Goal: Task Accomplishment & Management: Use online tool/utility

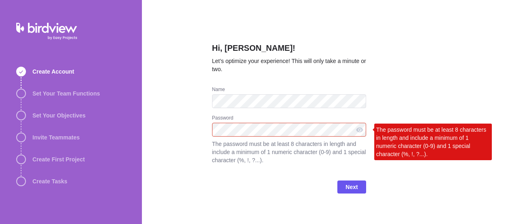
click at [179, 130] on div "Hi, Tammy Connors! Let’s optimize your experience! This will only take a minute…" at bounding box center [330, 112] width 377 height 224
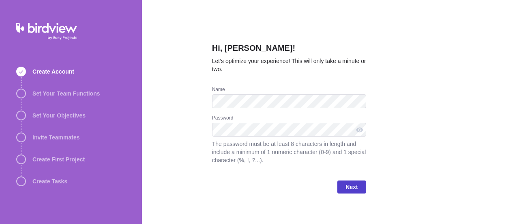
click at [353, 183] on span "Next" at bounding box center [352, 187] width 12 height 10
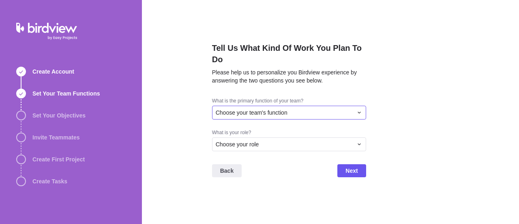
click at [299, 112] on div "Choose your team's function" at bounding box center [284, 112] width 137 height 8
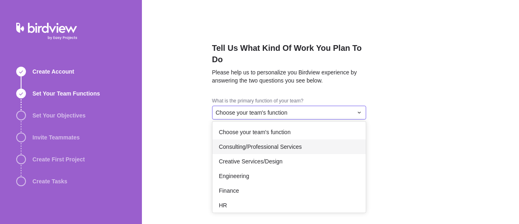
click at [291, 148] on span "Consulting/Professional Services" at bounding box center [260, 146] width 83 height 8
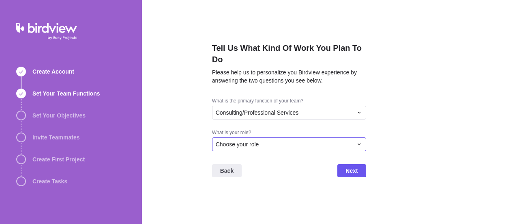
click at [269, 144] on div "Choose your role" at bounding box center [284, 144] width 137 height 8
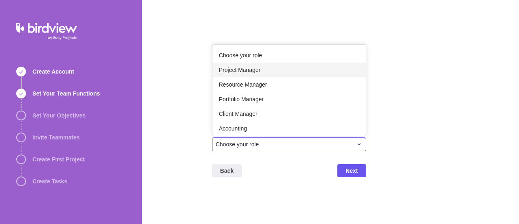
click at [270, 66] on div "Project Manager" at bounding box center [289, 69] width 153 height 15
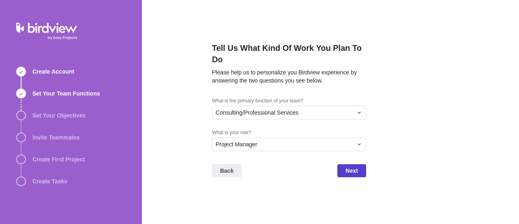
click at [363, 168] on span "Next" at bounding box center [352, 170] width 28 height 13
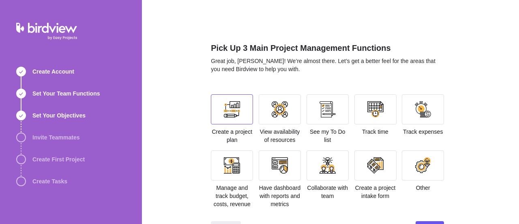
click at [228, 109] on div at bounding box center [232, 109] width 16 height 16
click at [273, 108] on div at bounding box center [280, 109] width 16 height 16
click at [315, 108] on div at bounding box center [328, 109] width 42 height 30
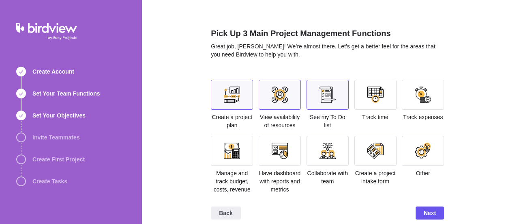
scroll to position [22, 0]
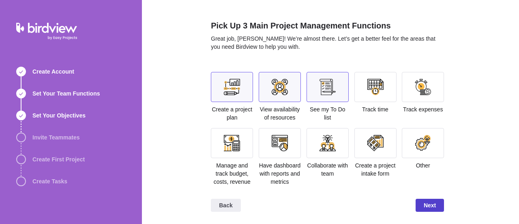
click at [426, 207] on span "Next" at bounding box center [430, 205] width 12 height 10
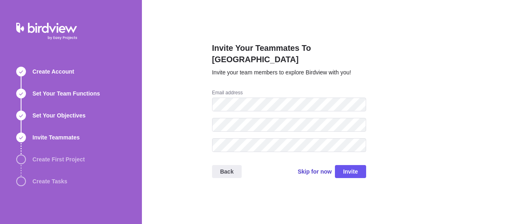
click at [316, 167] on span "Skip for now" at bounding box center [315, 171] width 34 height 8
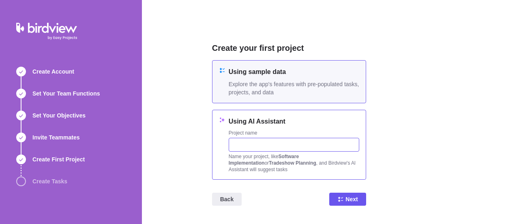
click at [265, 144] on input "text" at bounding box center [294, 145] width 131 height 14
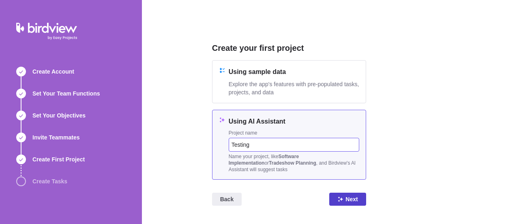
type input "Testing"
click at [342, 200] on icon at bounding box center [341, 199] width 6 height 6
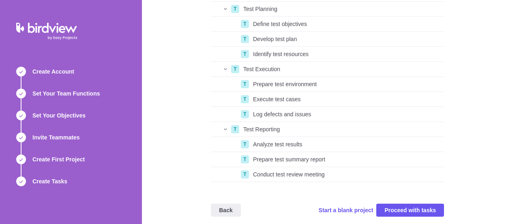
scroll to position [80, 0]
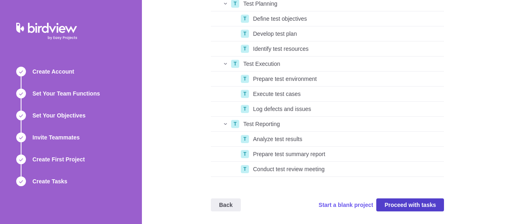
click at [398, 204] on span "Proceed with tasks" at bounding box center [411, 205] width 52 height 10
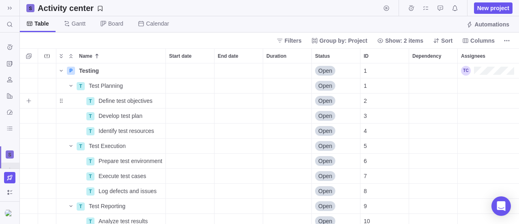
click at [176, 97] on div "Start date" at bounding box center [190, 100] width 48 height 15
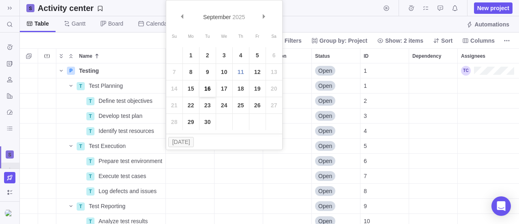
click at [204, 88] on link "16" at bounding box center [208, 88] width 16 height 16
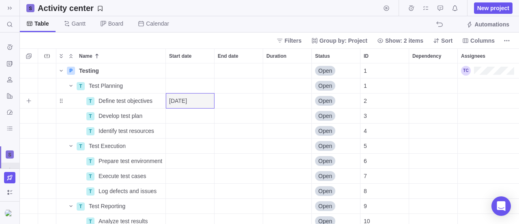
click at [237, 94] on div "End date" at bounding box center [239, 100] width 48 height 15
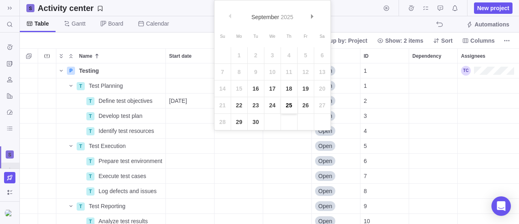
click at [285, 105] on link "25" at bounding box center [289, 105] width 16 height 16
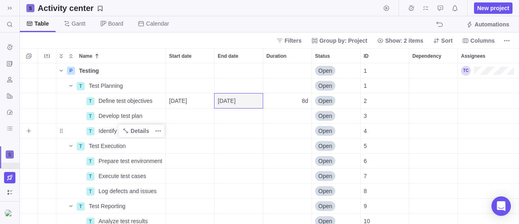
click at [165, 130] on div "Identify test resources" at bounding box center [130, 130] width 70 height 15
click at [226, 142] on div "P Testing Details Open 1 T Test Planning Details Open 1 T Define test objective…" at bounding box center [269, 143] width 499 height 161
click at [205, 9] on div "Activity center New project" at bounding box center [269, 8] width 499 height 16
